Goal: Task Accomplishment & Management: Use online tool/utility

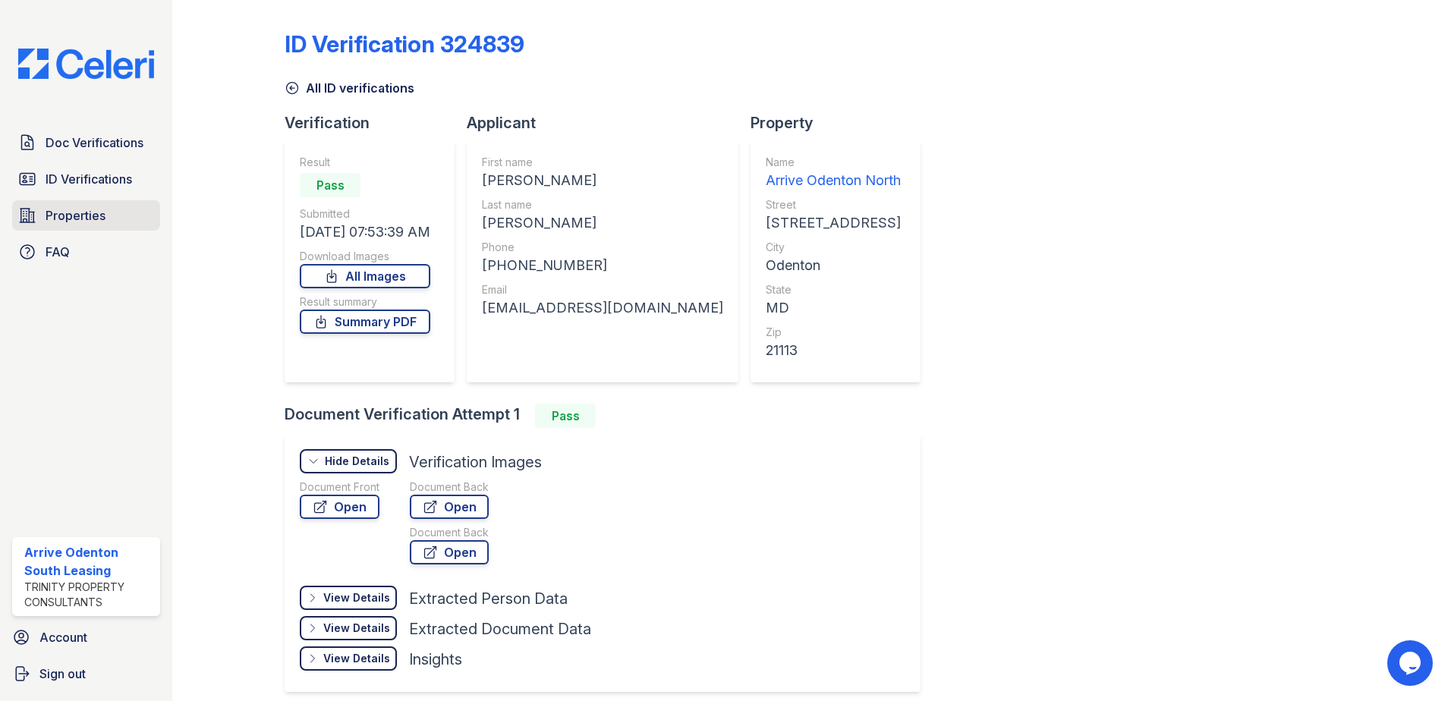
click at [86, 215] on span "Properties" at bounding box center [76, 215] width 60 height 18
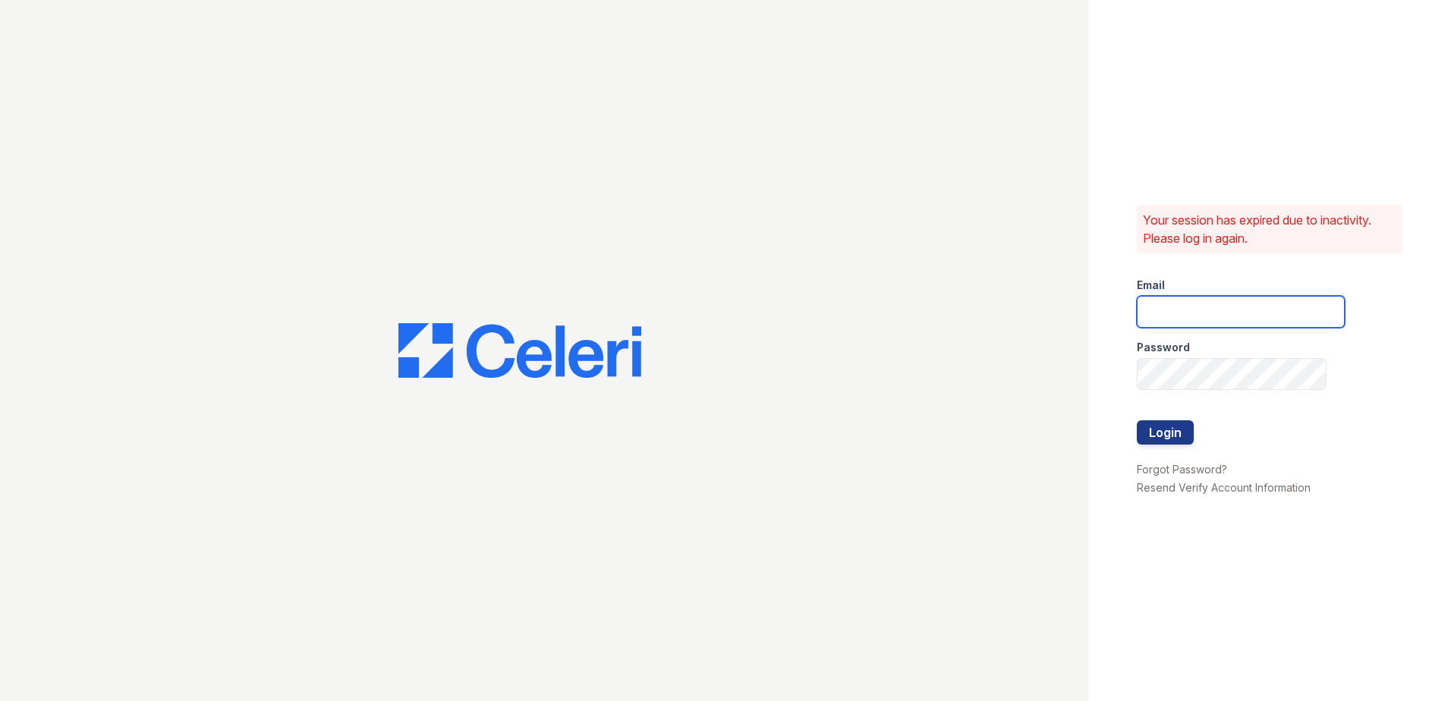
type input "[EMAIL_ADDRESS][DOMAIN_NAME]"
click at [1171, 432] on button "Login" at bounding box center [1164, 432] width 57 height 24
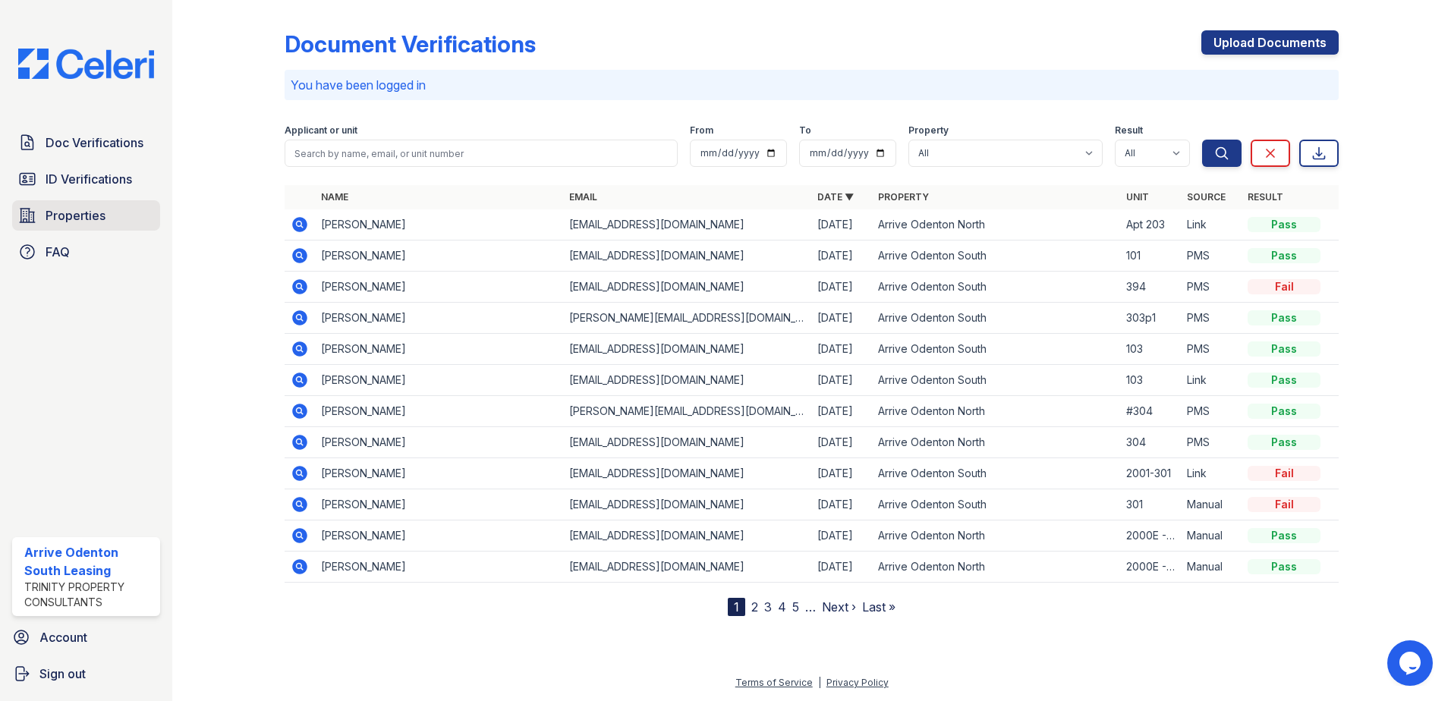
click at [64, 214] on span "Properties" at bounding box center [76, 215] width 60 height 18
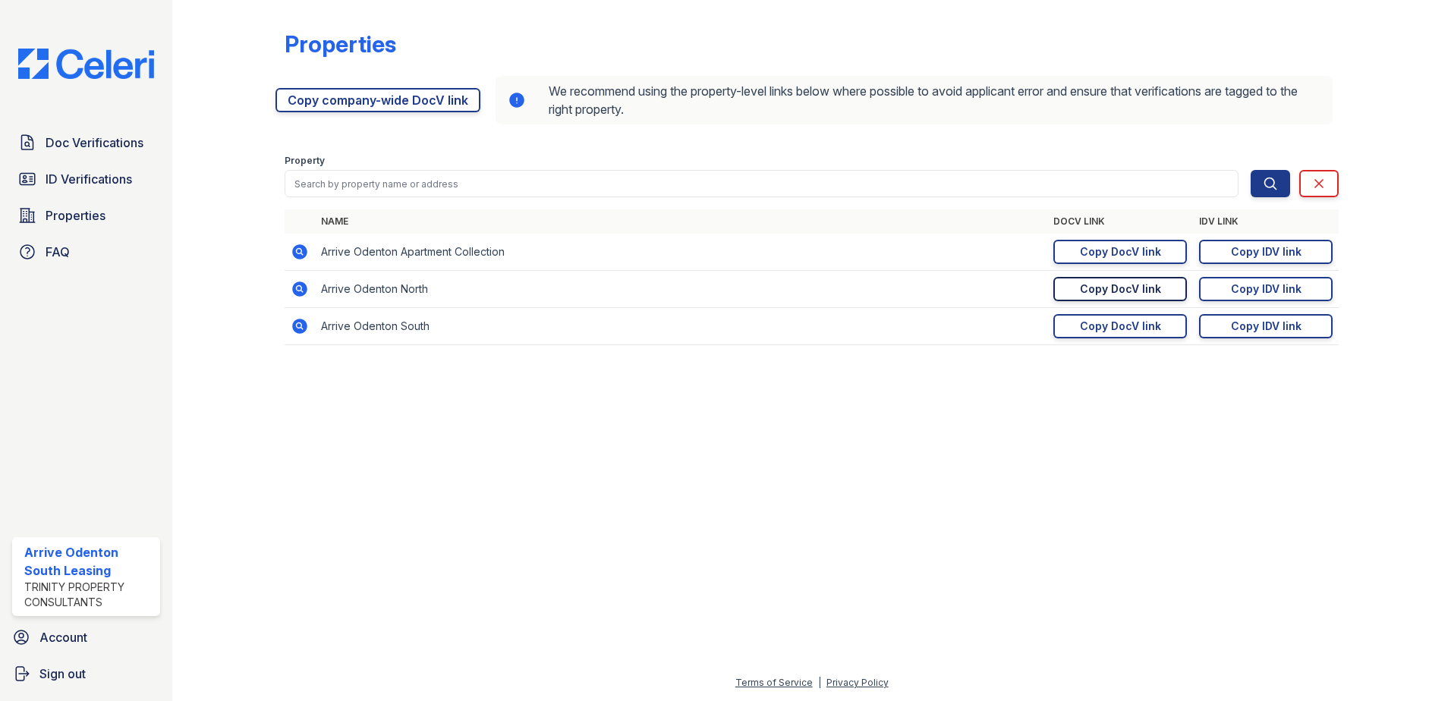
click at [1143, 291] on div "Copy DocV link" at bounding box center [1120, 288] width 81 height 15
